Goal: Task Accomplishment & Management: Manage account settings

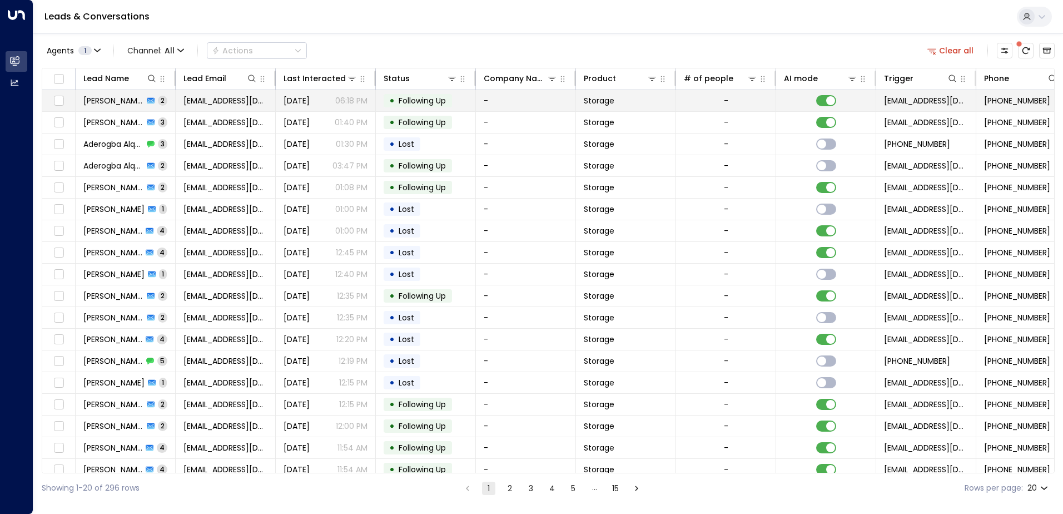
click at [103, 102] on span "[PERSON_NAME]" at bounding box center [113, 100] width 60 height 11
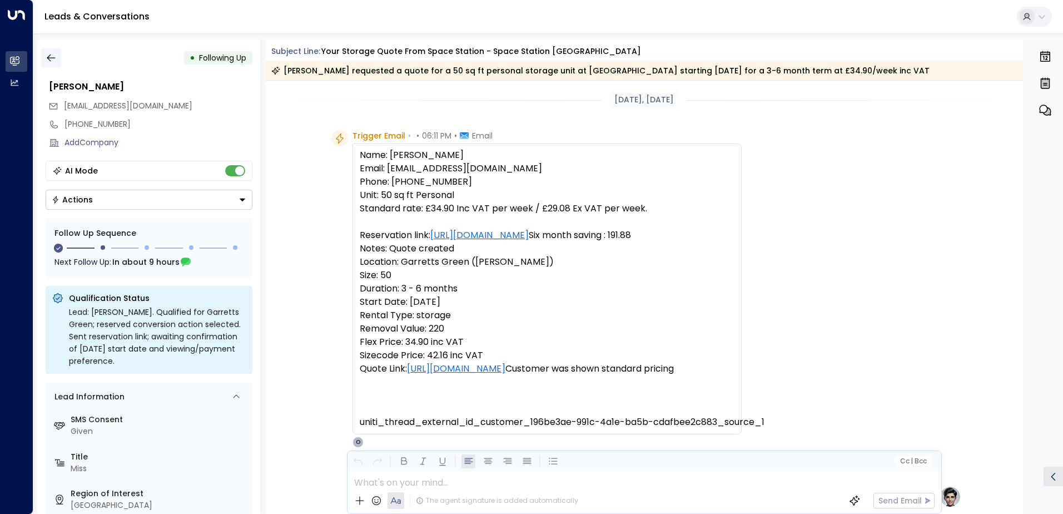
click at [48, 58] on icon "button" at bounding box center [51, 57] width 8 height 7
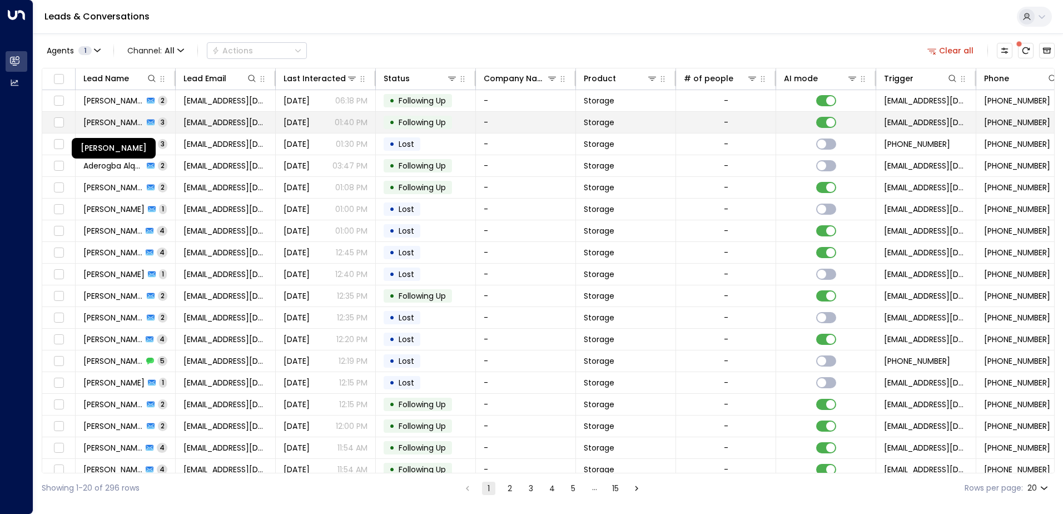
click at [127, 121] on span "[PERSON_NAME]" at bounding box center [113, 122] width 60 height 11
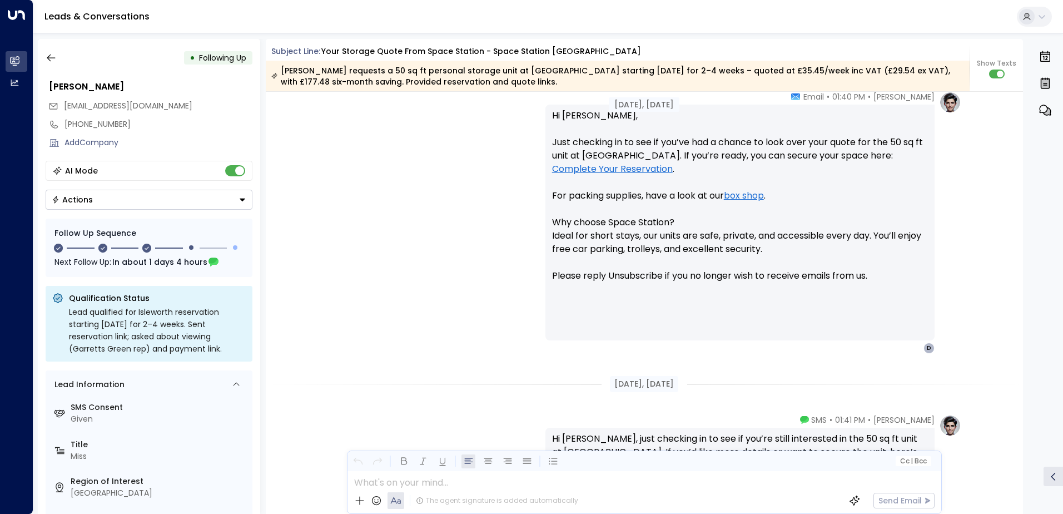
scroll to position [528, 0]
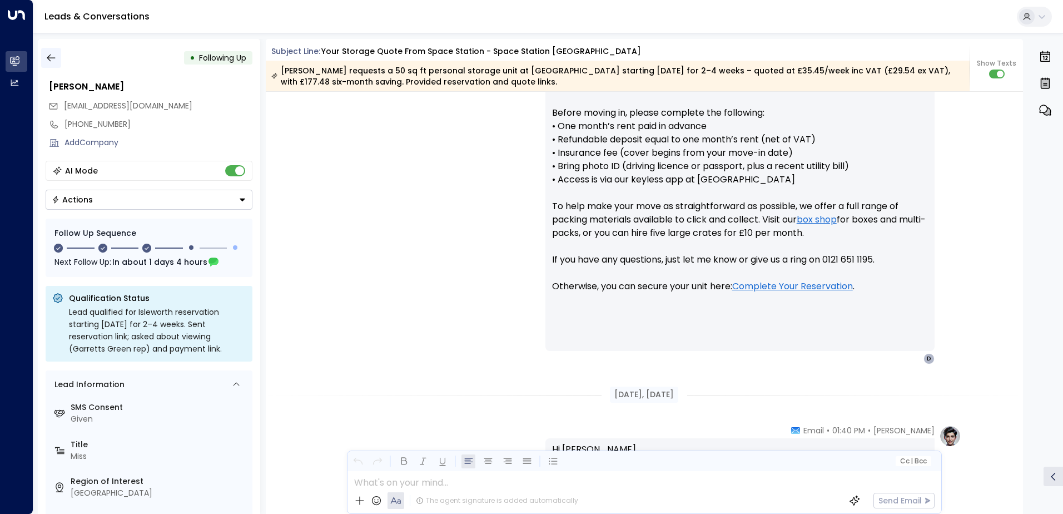
click at [55, 56] on icon "button" at bounding box center [51, 57] width 11 height 11
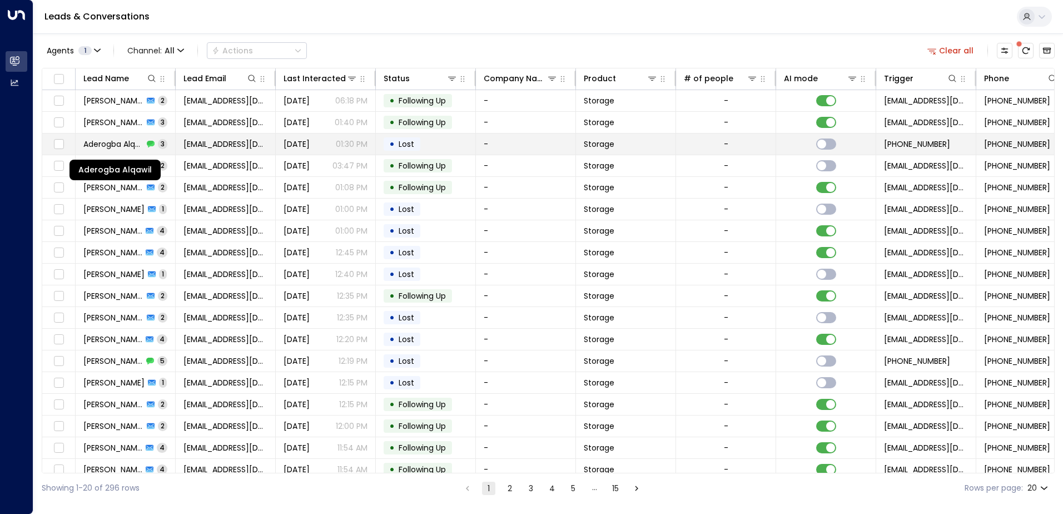
click at [121, 148] on span "Aderogba Alqawil" at bounding box center [113, 143] width 60 height 11
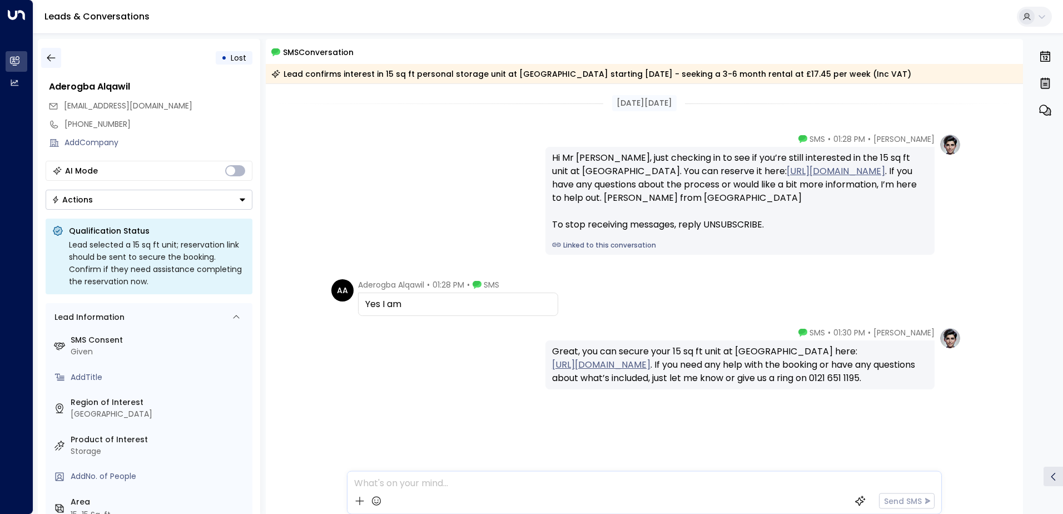
click at [48, 60] on icon "button" at bounding box center [51, 57] width 11 height 11
